Goal: Task Accomplishment & Management: Manage account settings

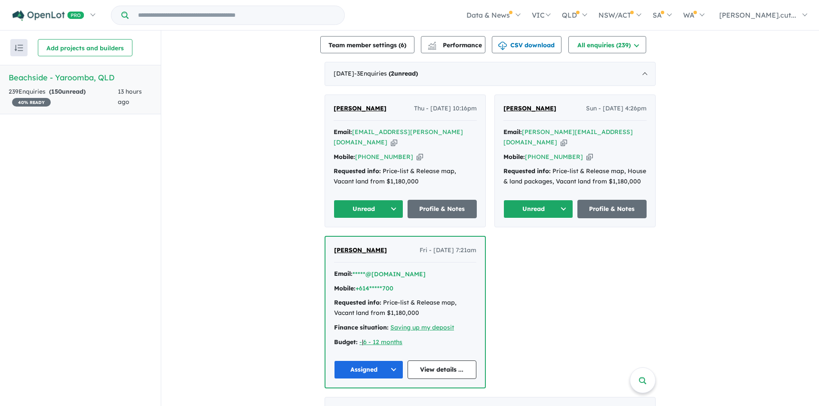
scroll to position [301, 0]
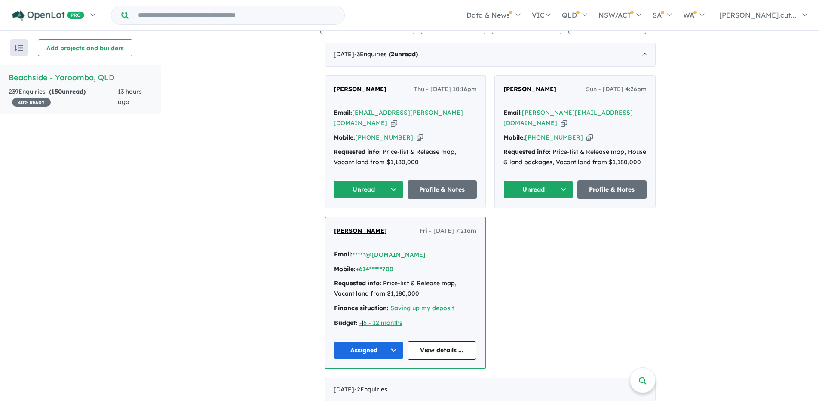
click at [392, 182] on button "Unread" at bounding box center [369, 190] width 70 height 18
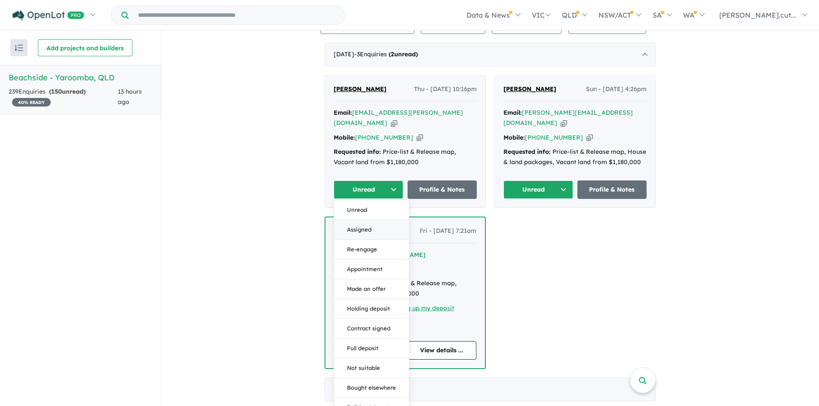
click at [373, 220] on button "Assigned" at bounding box center [371, 230] width 75 height 20
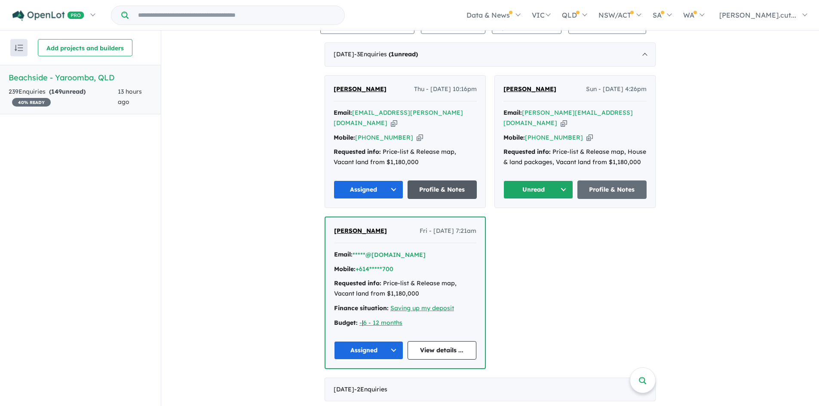
click at [428, 183] on link "Profile & Notes" at bounding box center [443, 190] width 70 height 18
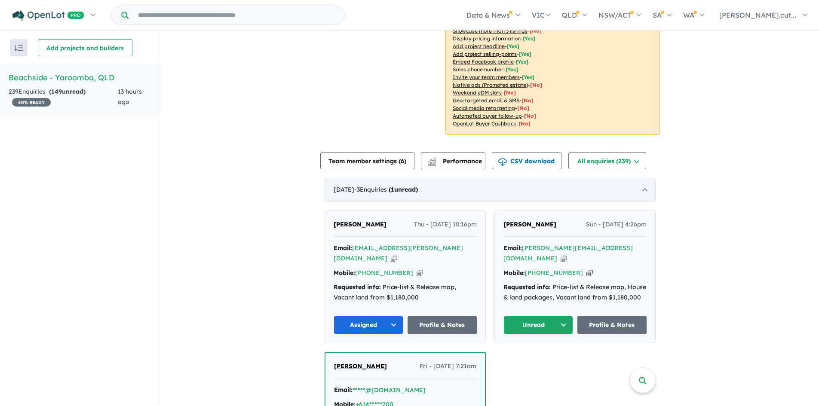
scroll to position [129, 0]
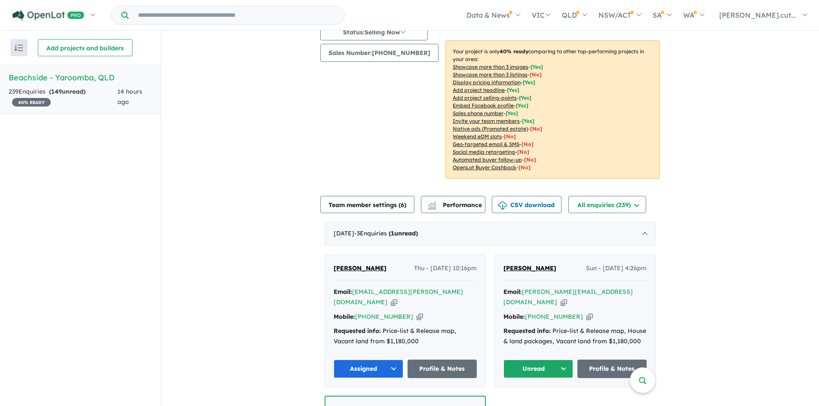
scroll to position [129, 0]
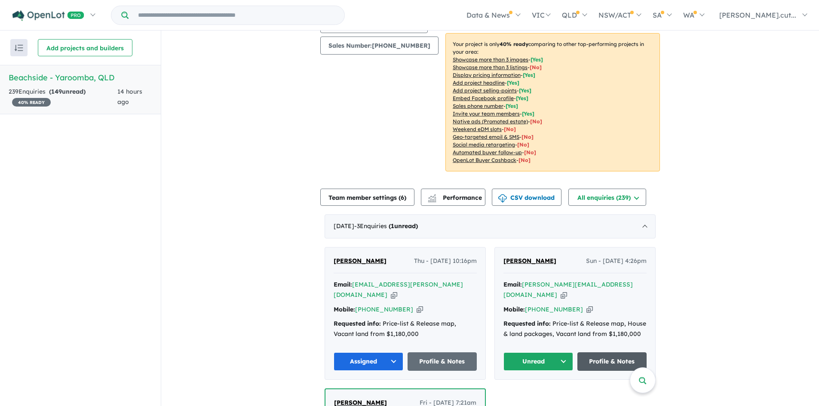
click at [613, 353] on link "Profile & Notes" at bounding box center [613, 362] width 70 height 18
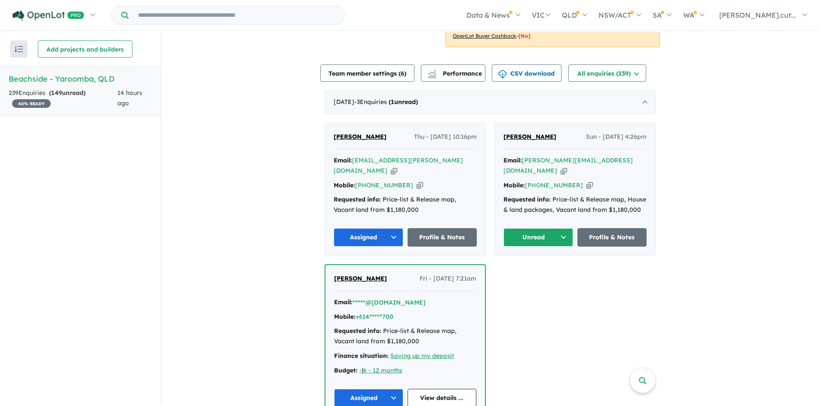
scroll to position [258, 0]
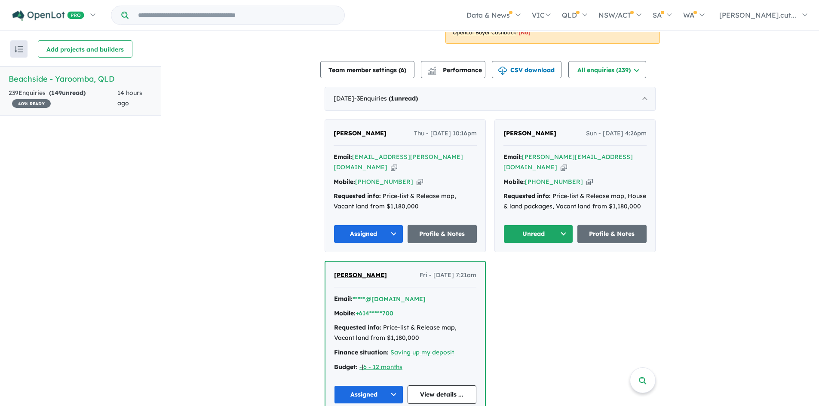
click at [562, 226] on button "Unread" at bounding box center [539, 234] width 70 height 18
click at [543, 264] on button "Assigned" at bounding box center [541, 274] width 75 height 20
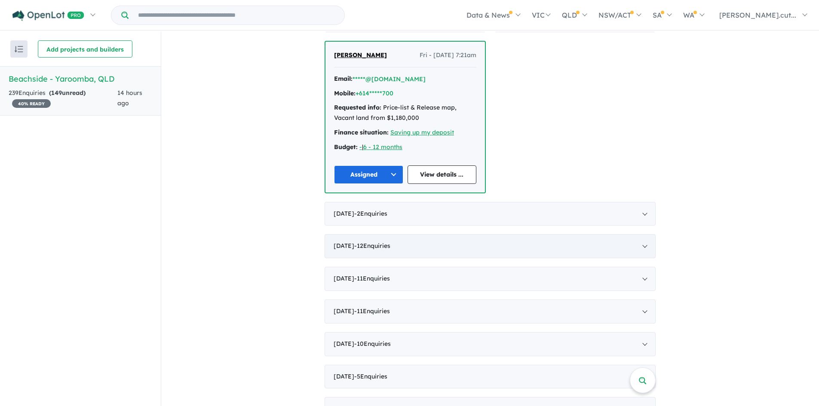
scroll to position [516, 0]
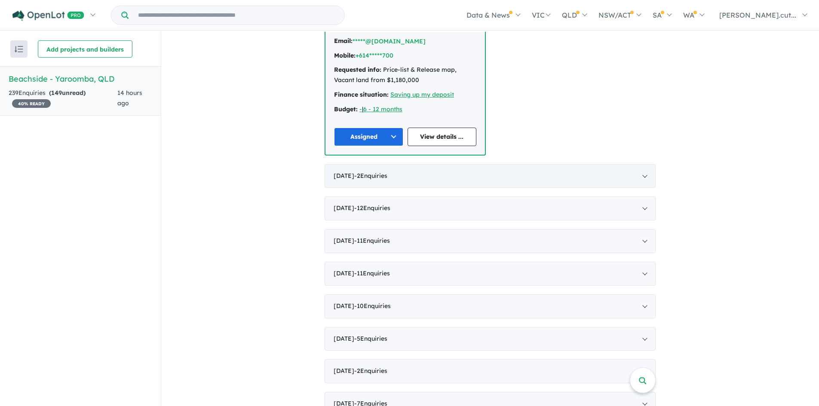
click at [642, 165] on div "September 2025 - 2 Enquir ies ( 0 unread)" at bounding box center [490, 176] width 331 height 24
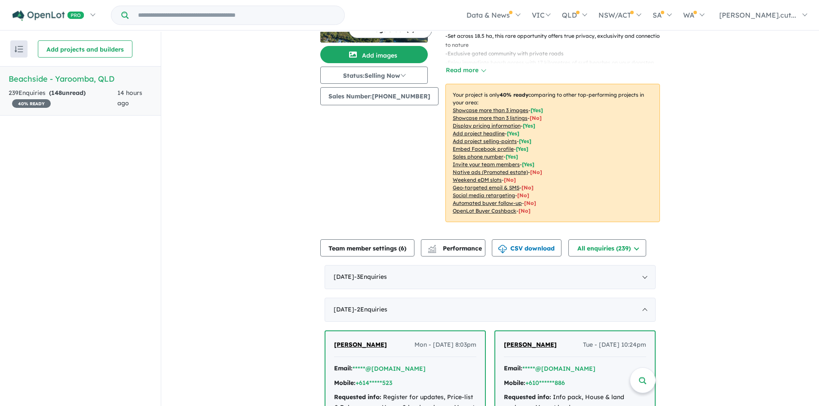
scroll to position [0, 0]
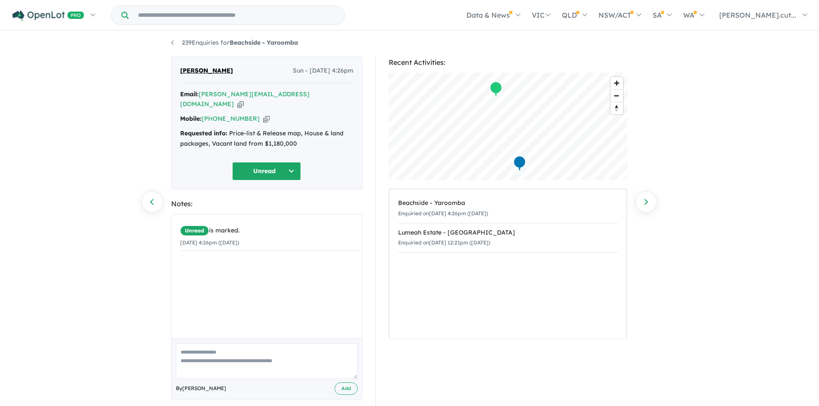
scroll to position [3, 0]
